Goal: Communication & Community: Answer question/provide support

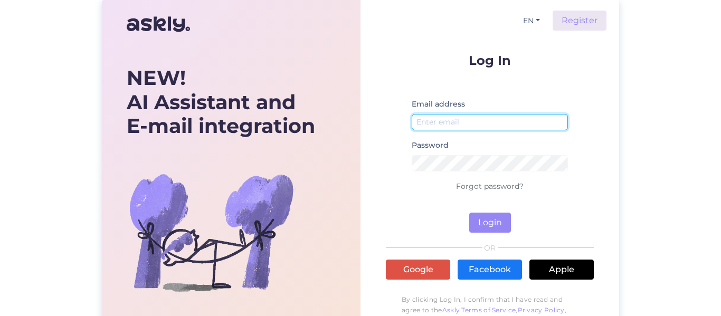
click at [473, 127] on input "email" at bounding box center [490, 122] width 156 height 16
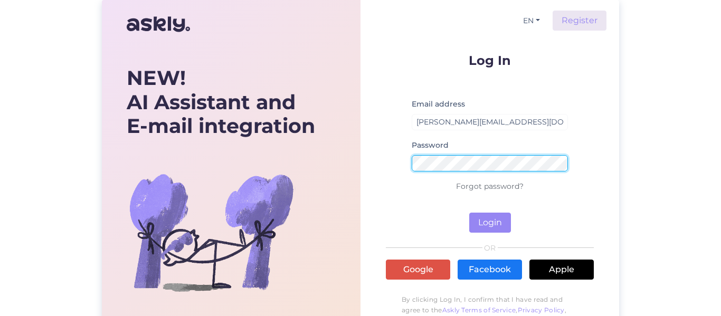
click at [469, 213] on button "Login" at bounding box center [490, 223] width 42 height 20
click at [238, 163] on div "NEW! AI Assistant and E-mail integration Let’s make it happen! Save hours, win …" at bounding box center [360, 187] width 517 height 375
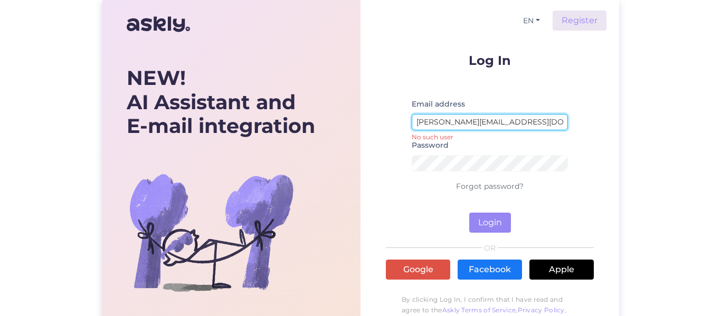
click at [507, 124] on input "lilia.zamsarskaja@bauho.ee" at bounding box center [490, 122] width 156 height 16
type input "lilia.zamsarskaja@bauhof.ee"
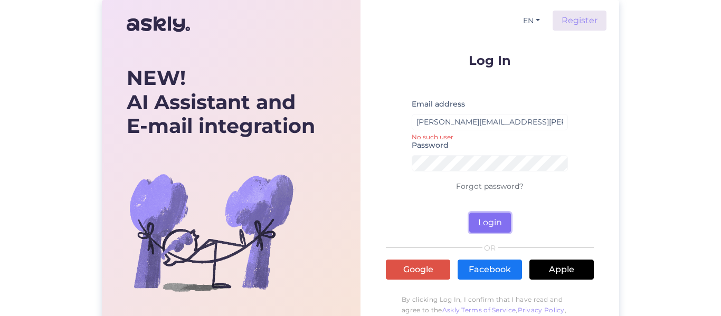
click at [487, 215] on button "Login" at bounding box center [490, 223] width 42 height 20
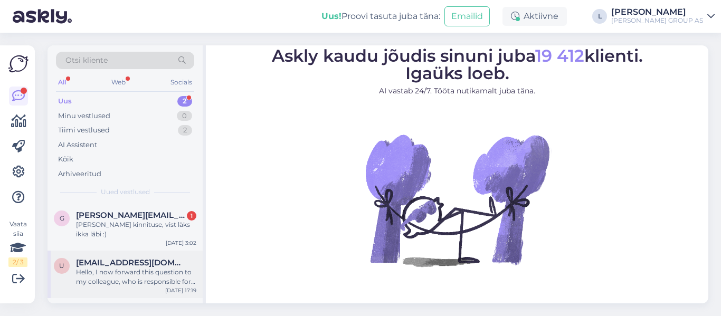
click at [89, 268] on div "Hello, I now forward this question to my colleague, who is responsible for this…" at bounding box center [136, 277] width 120 height 19
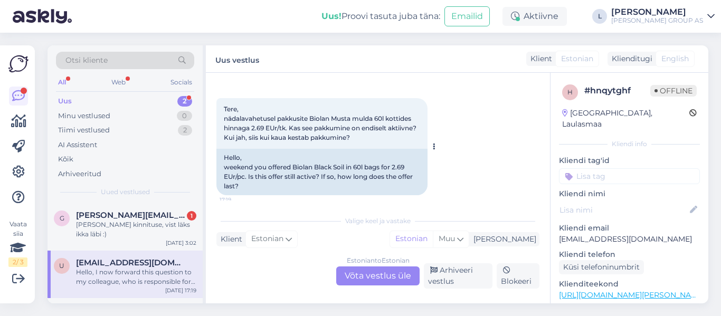
scroll to position [34, 0]
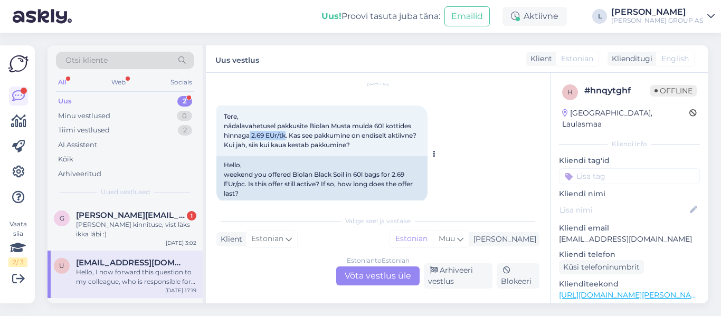
drag, startPoint x: 287, startPoint y: 136, endPoint x: 250, endPoint y: 136, distance: 36.4
click at [250, 136] on span "Tere, nädalavahetusel pakkusite Biolan Musta mulda 60l kottides hinnaga 2.69 EU…" at bounding box center [321, 130] width 194 height 36
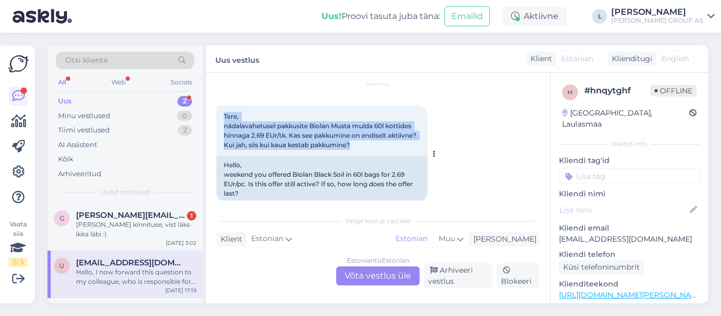
drag, startPoint x: 389, startPoint y: 146, endPoint x: 217, endPoint y: 120, distance: 174.1
click at [217, 118] on div "Tere, nädalavahetusel pakkusite Biolan Musta mulda 60l kottides hinnaga 2.69 EU…" at bounding box center [321, 131] width 211 height 51
copy span "Tere, nädalavahetusel pakkusite Biolan Musta mulda 60l kottides hinnaga 2.69 EU…"
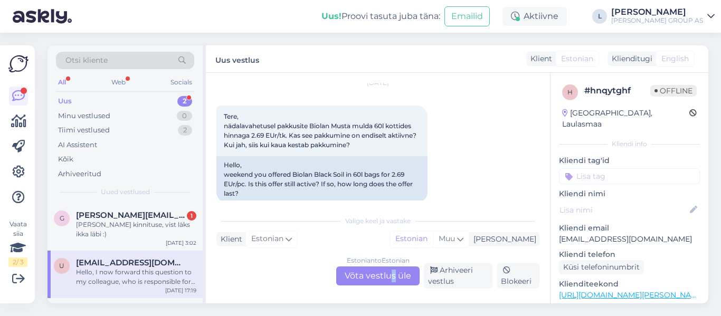
click at [394, 269] on div "Estonian to Estonian Võta vestlus üle" at bounding box center [377, 276] width 83 height 19
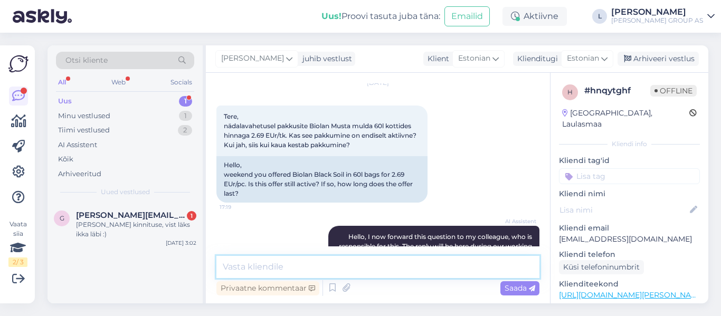
click at [328, 267] on textarea at bounding box center [377, 267] width 323 height 22
paste textarea "Biolan Must Muld 60 L on endiselt kampaaniahinnaga 2.69 €/tk. Pakkumine kehtib …"
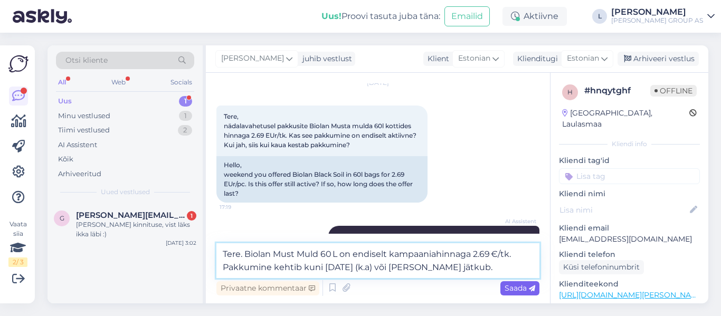
type textarea "Tere. Biolan Must Muld 60 L on endiselt kampaaniahinnaga 2.69 €/tk. Pakkumine k…"
click at [508, 289] on span "Saada" at bounding box center [520, 288] width 31 height 10
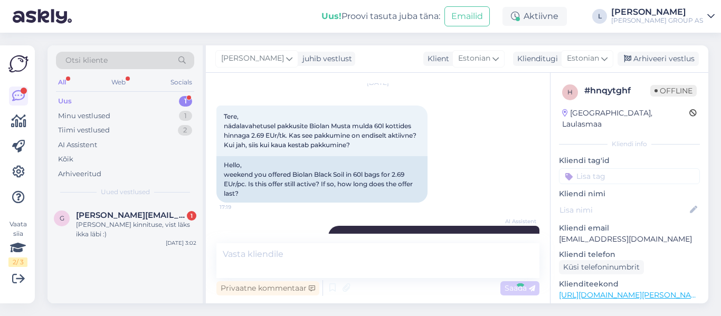
scroll to position [180, 0]
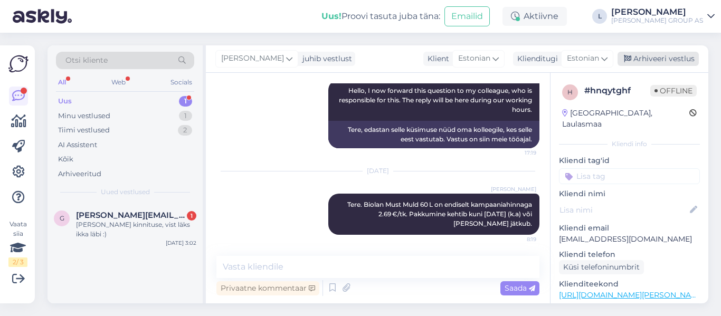
click at [671, 55] on div "Arhiveeri vestlus" at bounding box center [658, 59] width 81 height 14
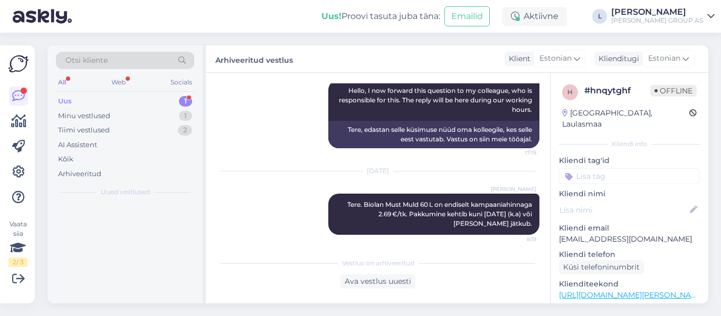
scroll to position [184, 0]
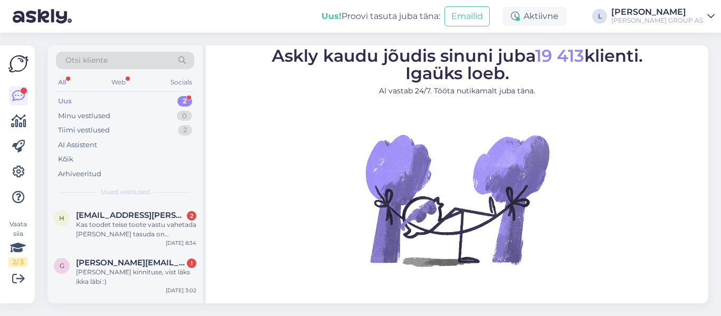
click at [664, 11] on div "[PERSON_NAME]" at bounding box center [657, 12] width 92 height 8
click at [690, 12] on div "[PERSON_NAME]" at bounding box center [657, 12] width 92 height 8
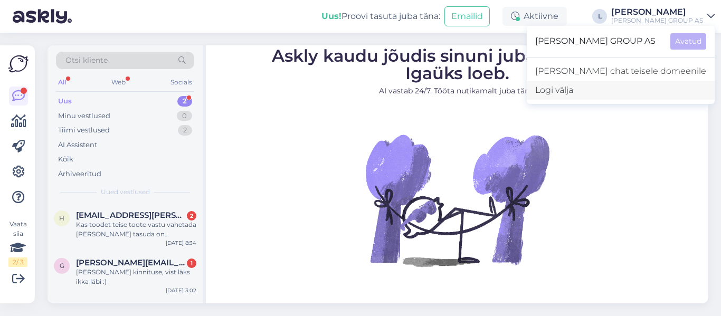
click at [629, 86] on div "Logi välja" at bounding box center [621, 90] width 188 height 19
